Goal: Contribute content

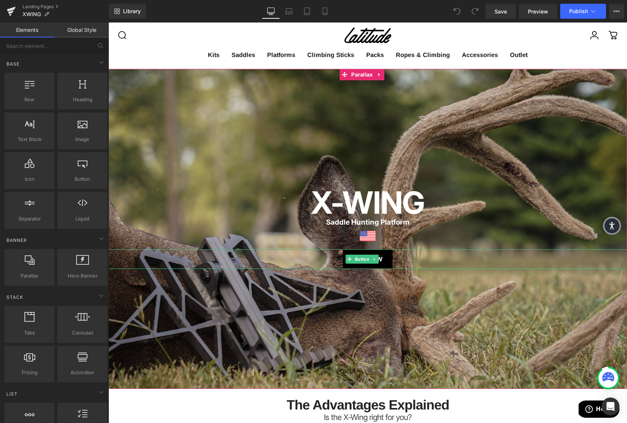
click at [349, 264] on link "Buy Now" at bounding box center [368, 259] width 50 height 20
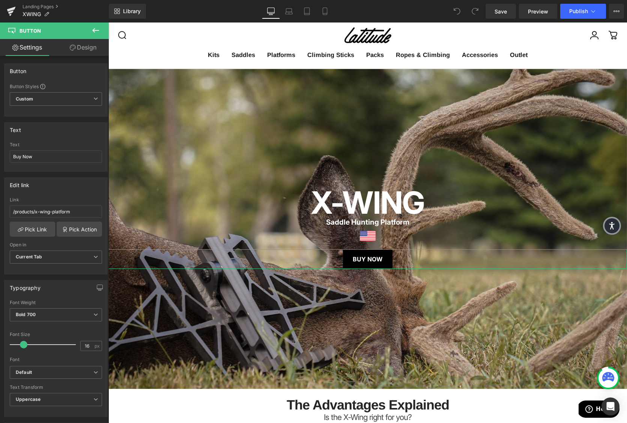
click at [84, 45] on link "Design" at bounding box center [83, 47] width 54 height 17
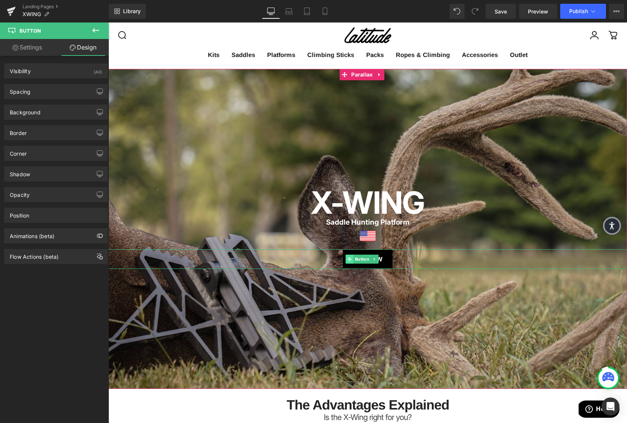
click at [353, 259] on span at bounding box center [349, 259] width 8 height 9
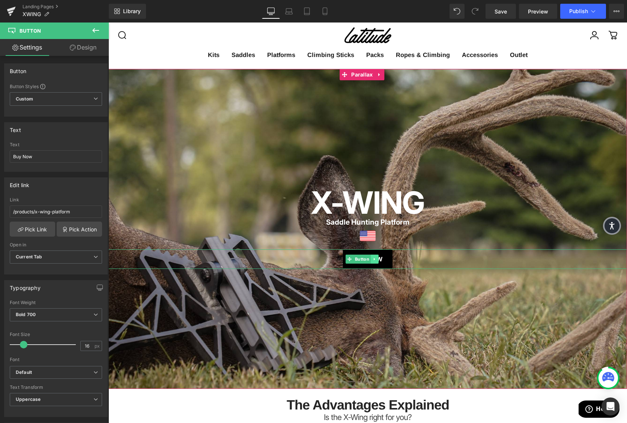
click at [376, 261] on link at bounding box center [375, 259] width 8 height 9
click at [376, 261] on icon at bounding box center [378, 259] width 4 height 5
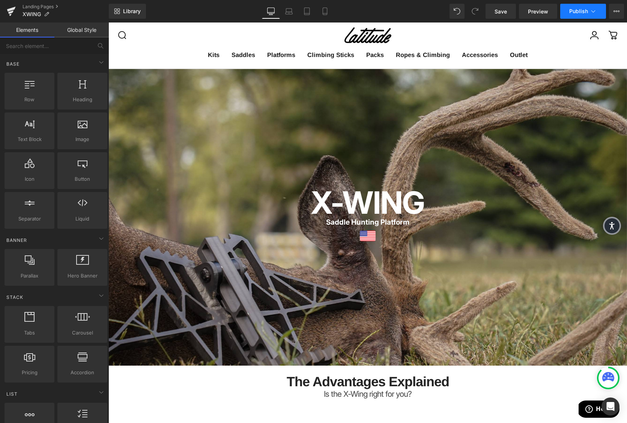
click at [573, 8] on span "Publish" at bounding box center [578, 11] width 19 height 6
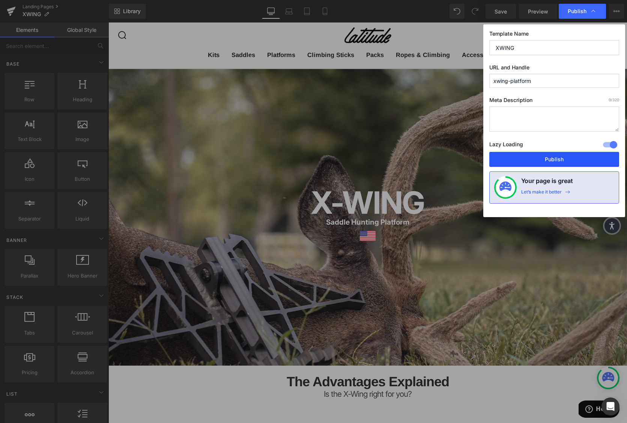
click at [534, 161] on button "Publish" at bounding box center [554, 159] width 130 height 15
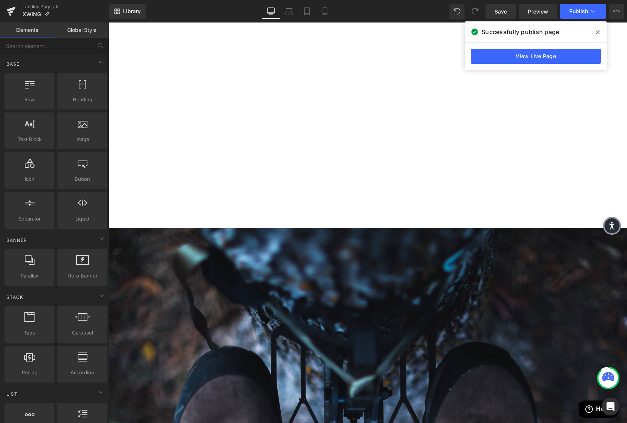
scroll to position [1238, 0]
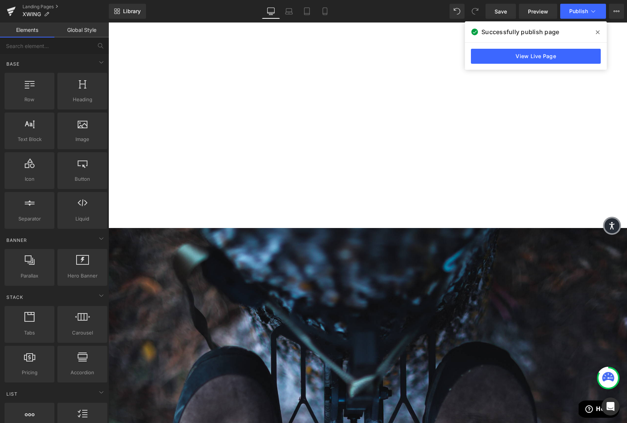
click at [573, 14] on span "Publish" at bounding box center [578, 11] width 19 height 6
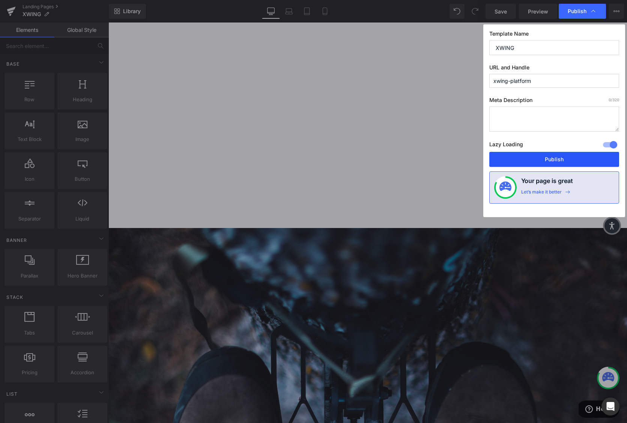
click at [552, 155] on button "Publish" at bounding box center [554, 159] width 130 height 15
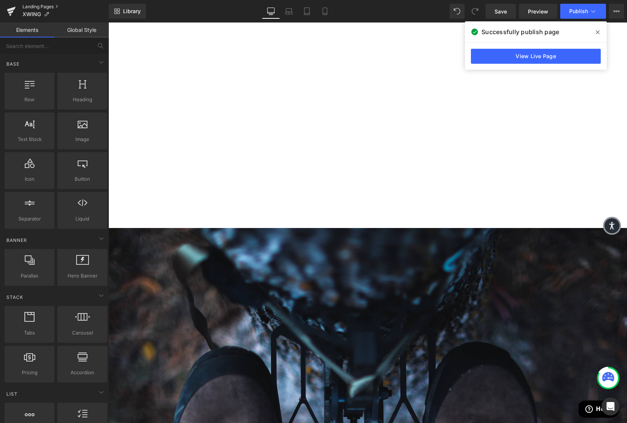
click at [25, 8] on link "Landing Pages" at bounding box center [66, 7] width 86 height 6
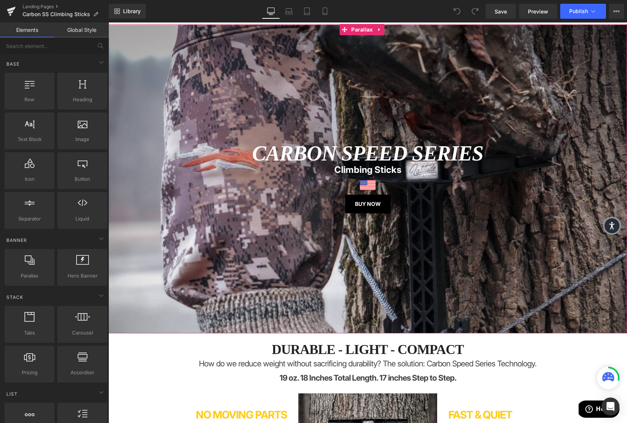
scroll to position [26, 0]
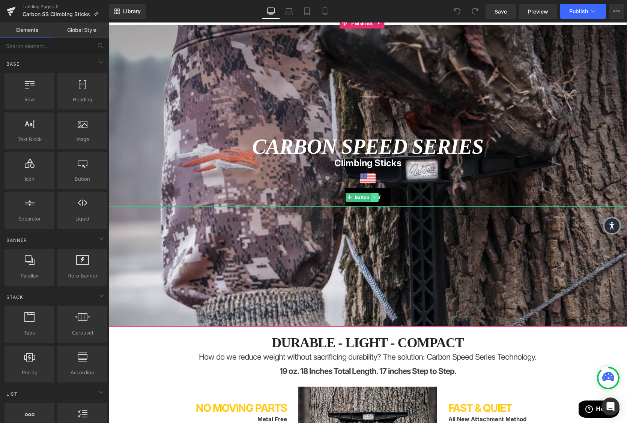
click at [376, 202] on link at bounding box center [375, 197] width 8 height 9
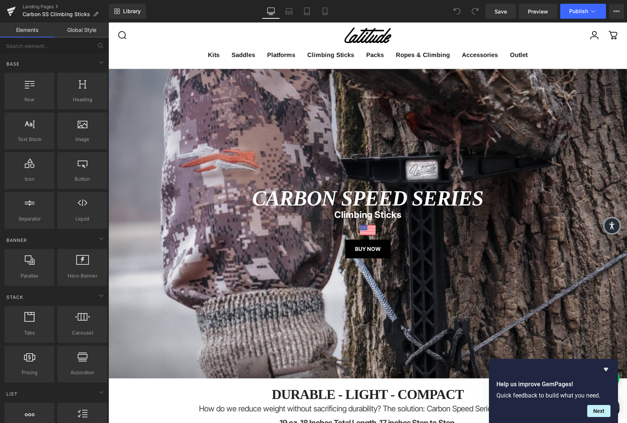
scroll to position [0, 0]
click at [15, 6] on icon at bounding box center [11, 11] width 9 height 19
